Goal: Task Accomplishment & Management: Use online tool/utility

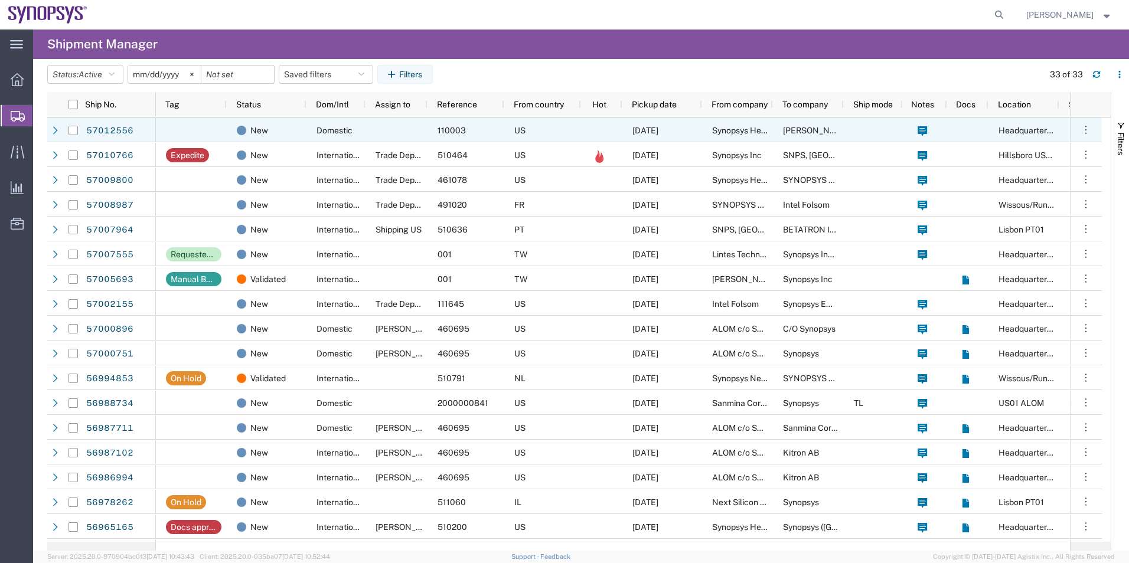
click at [303, 141] on div "New" at bounding box center [267, 129] width 80 height 25
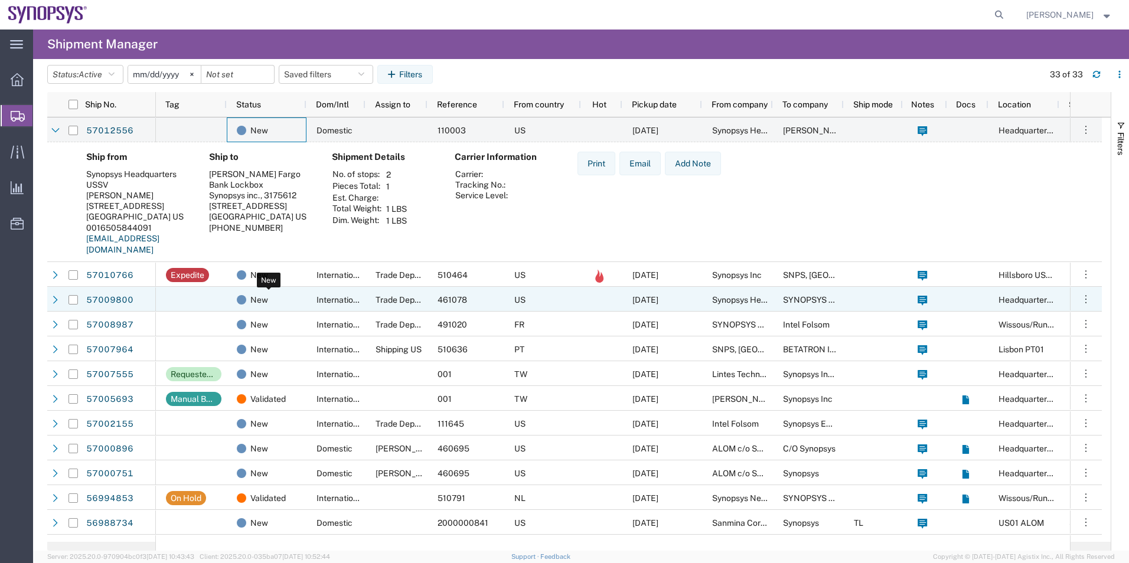
click at [275, 302] on div "New" at bounding box center [269, 300] width 64 height 25
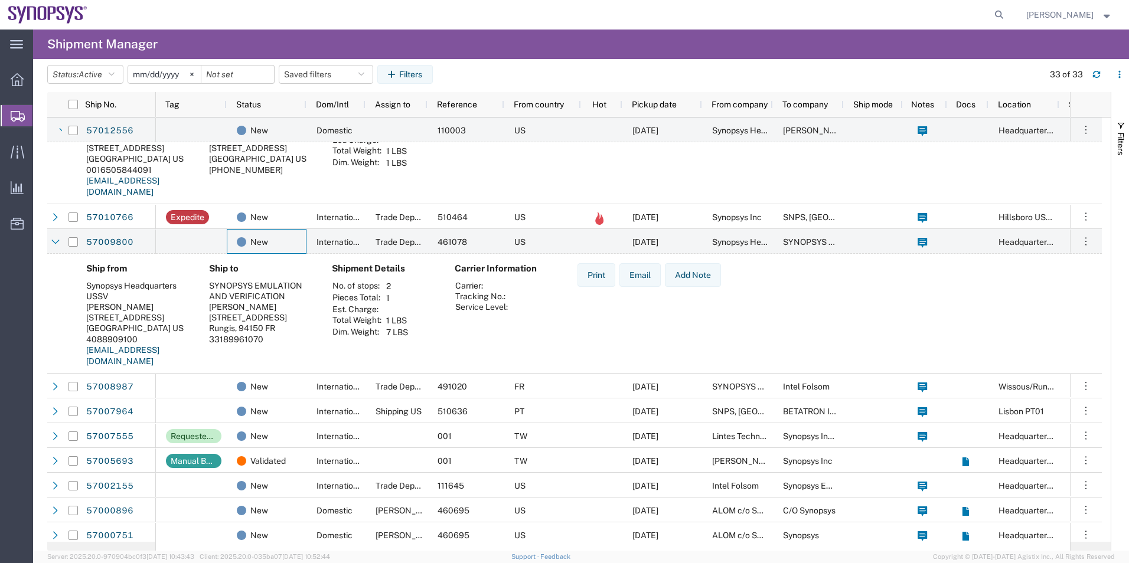
scroll to position [59, 0]
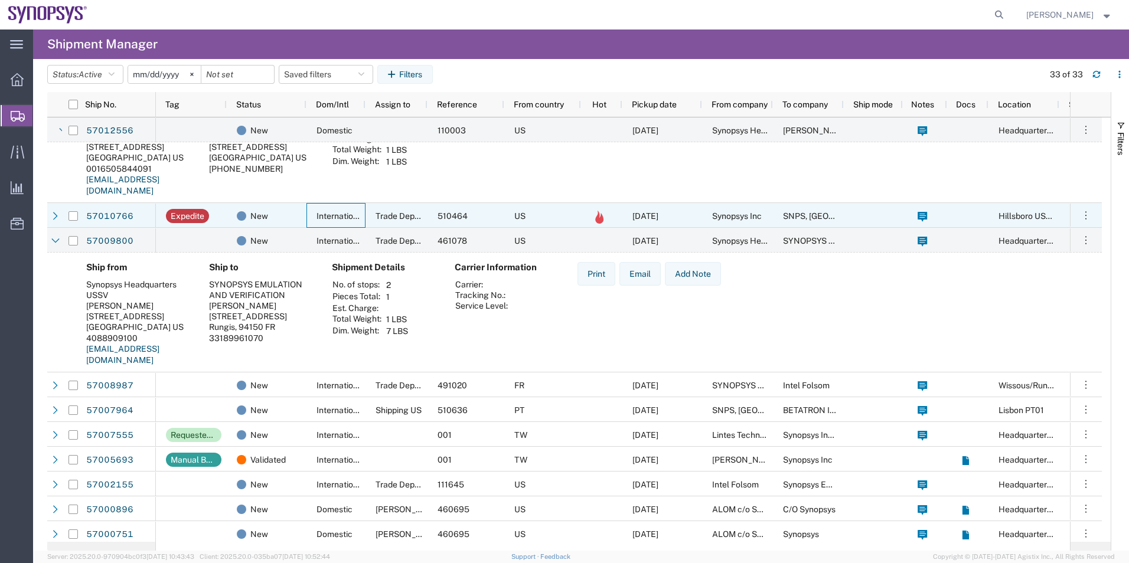
click at [307, 221] on div "International" at bounding box center [335, 215] width 59 height 25
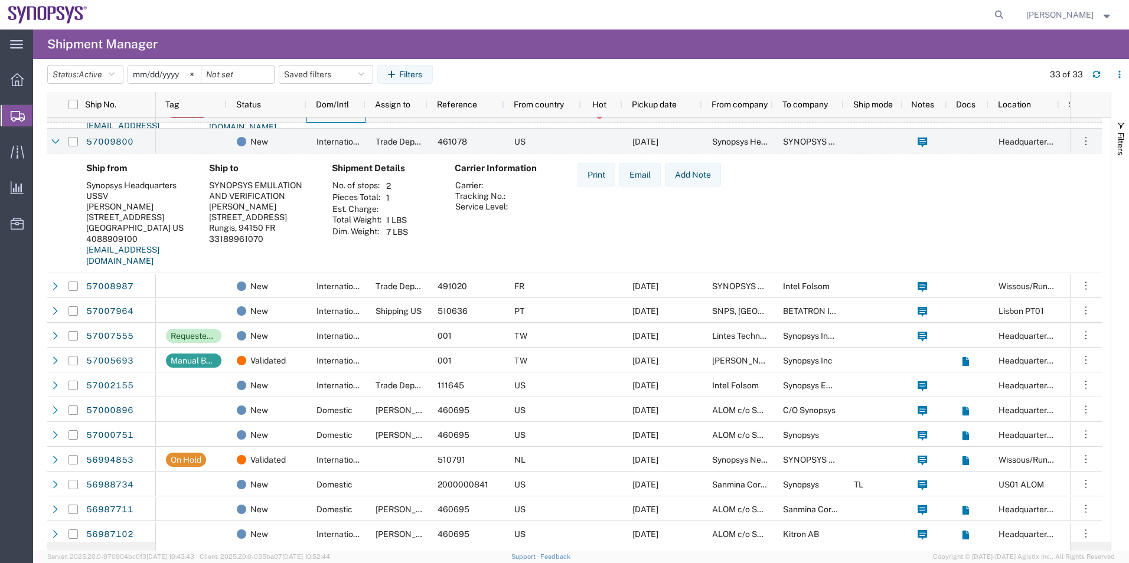
scroll to position [295, 0]
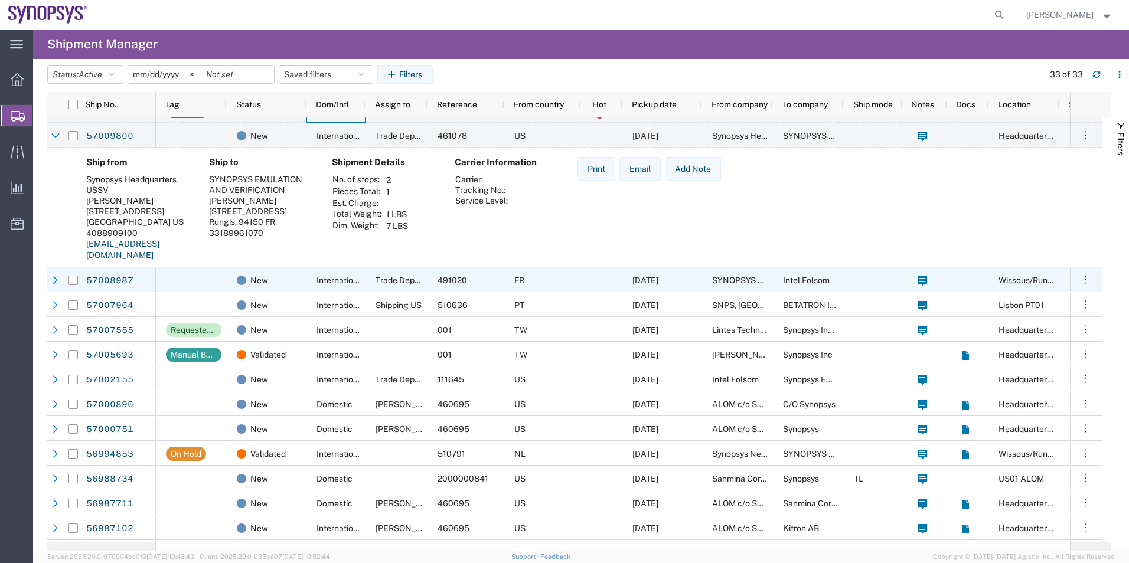
click at [301, 274] on div "New" at bounding box center [267, 279] width 80 height 25
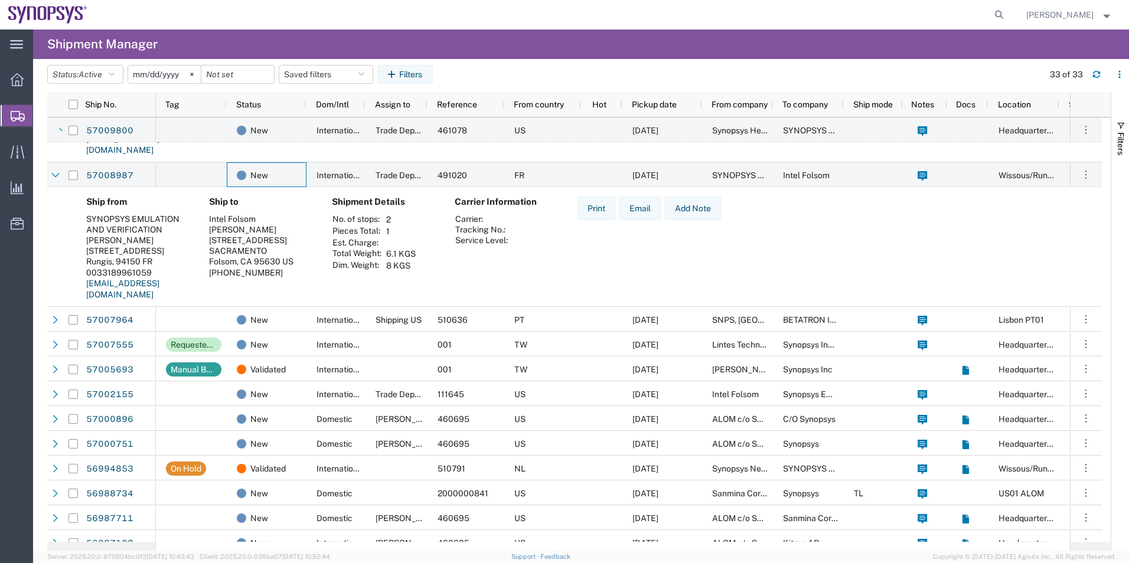
scroll to position [413, 0]
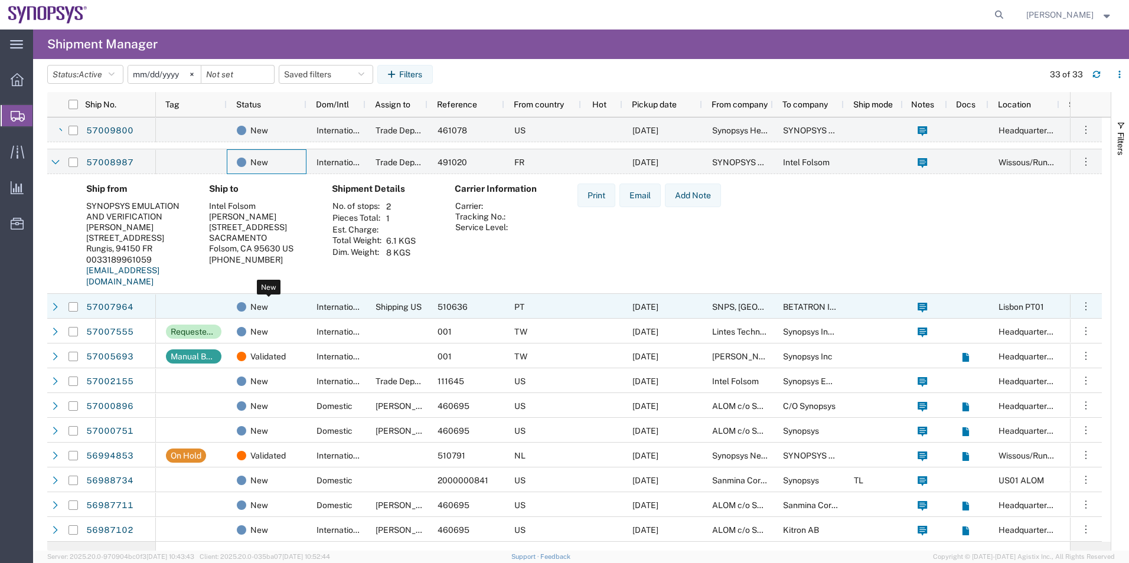
click at [288, 310] on div "New" at bounding box center [269, 307] width 64 height 25
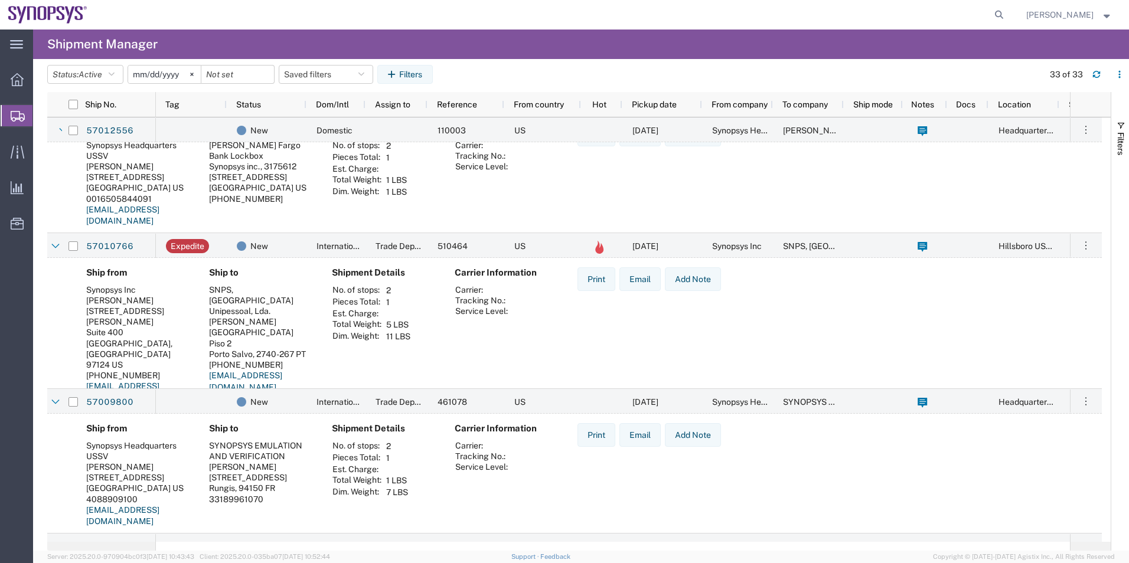
scroll to position [0, 0]
